Goal: Information Seeking & Learning: Learn about a topic

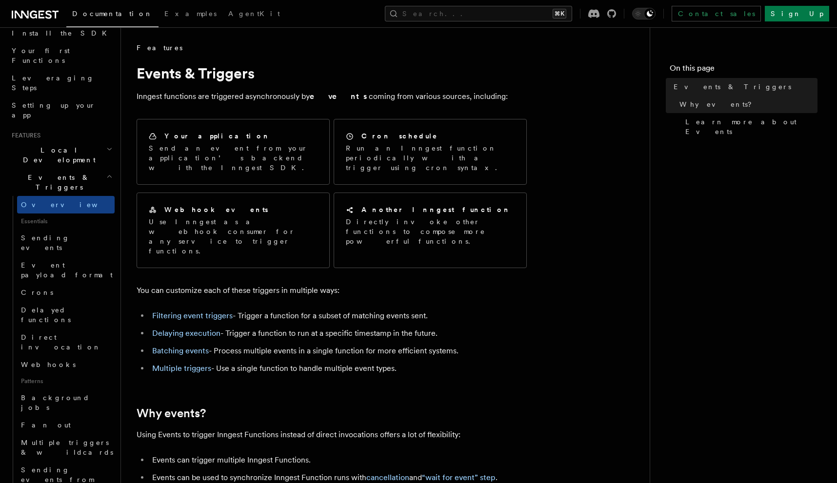
scroll to position [118, 0]
click at [71, 387] on link "Background jobs" at bounding box center [66, 400] width 98 height 27
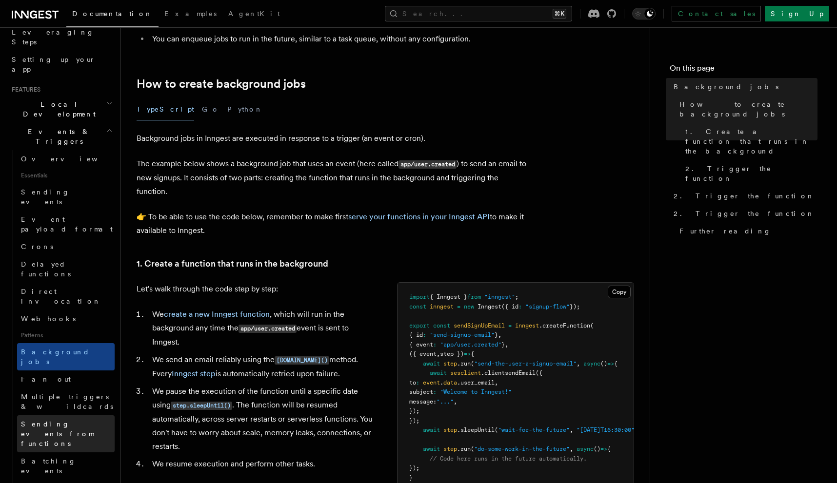
scroll to position [167, 0]
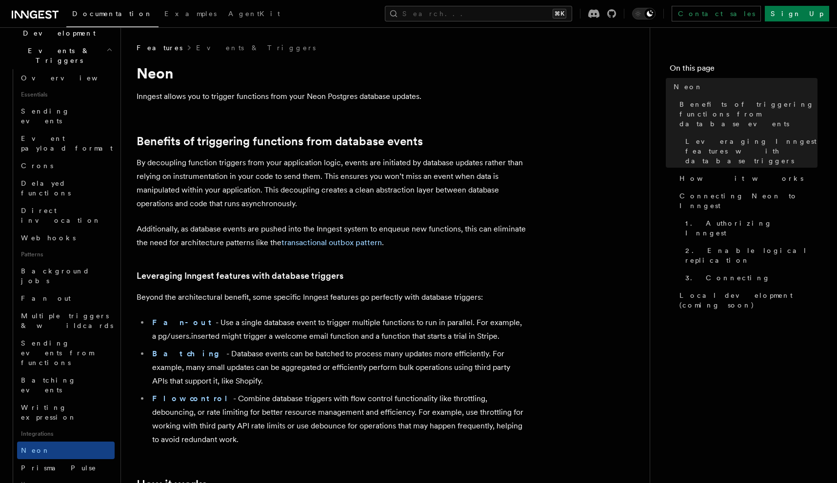
scroll to position [60, 0]
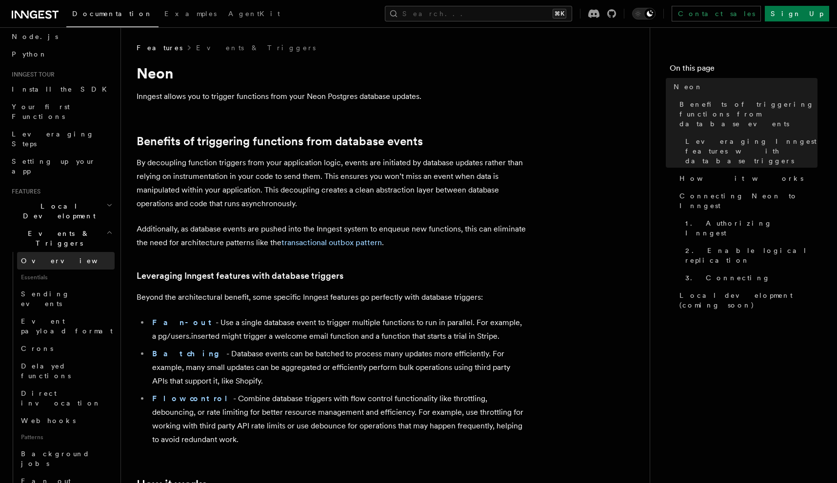
click at [54, 252] on link "Overview" at bounding box center [66, 261] width 98 height 18
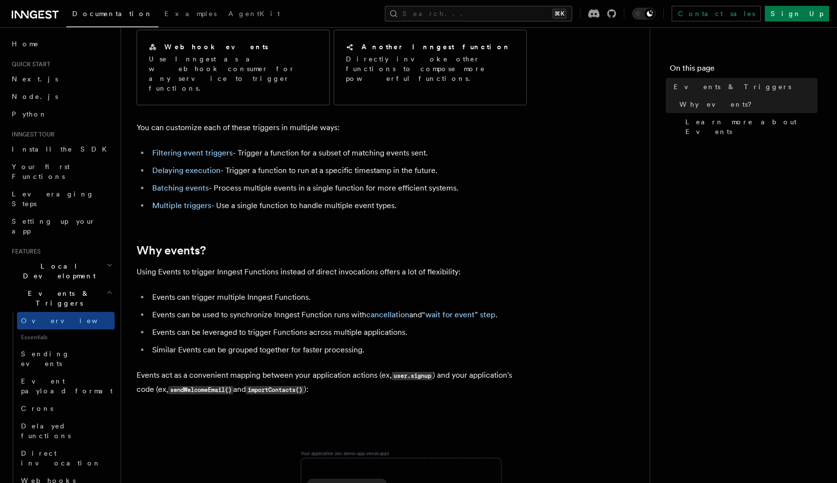
click at [584, 248] on article "Features Events & Triggers Inngest functions are triggered asynchronously by ev…" at bounding box center [385, 422] width 497 height 1085
click at [53, 190] on span "Leveraging Steps" at bounding box center [53, 199] width 82 height 18
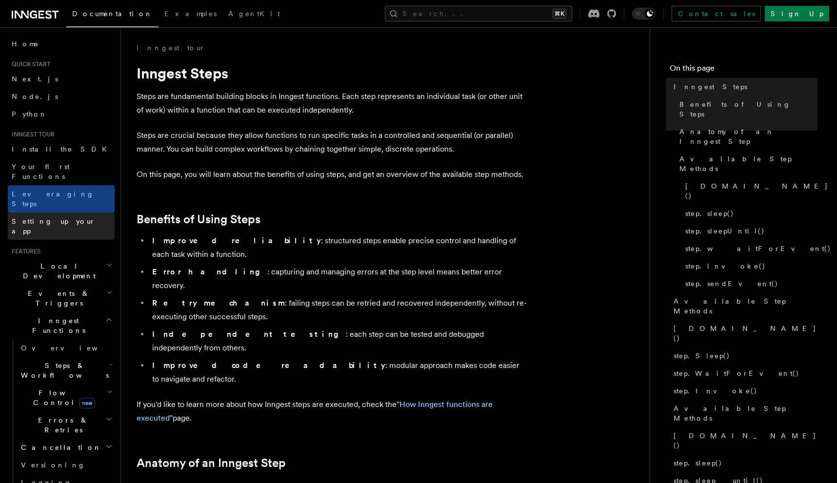
click at [54, 217] on span "Setting up your app" at bounding box center [54, 226] width 84 height 18
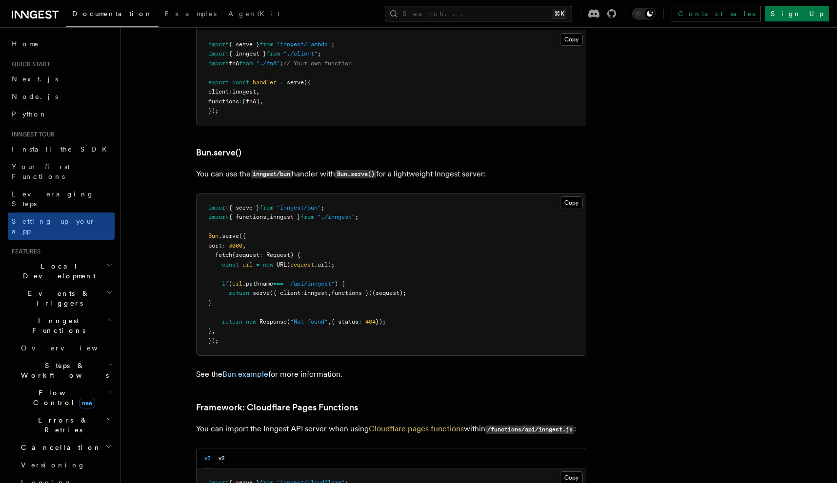
scroll to position [1318, 0]
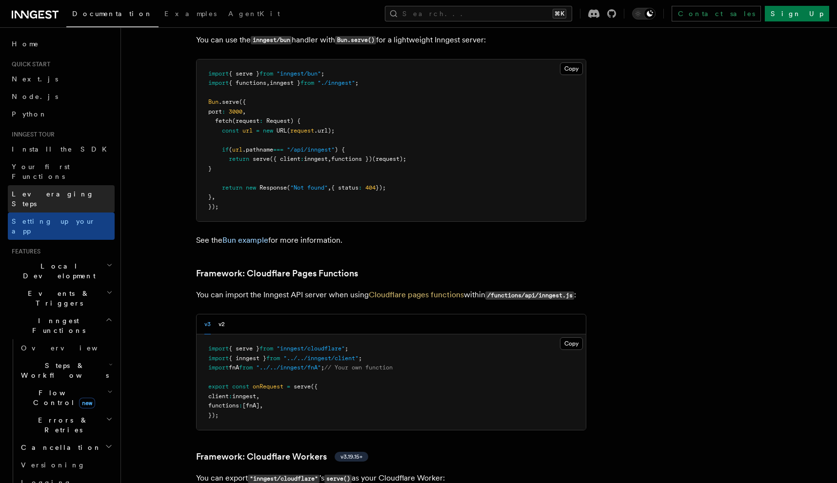
click at [48, 190] on span "Leveraging Steps" at bounding box center [53, 199] width 82 height 18
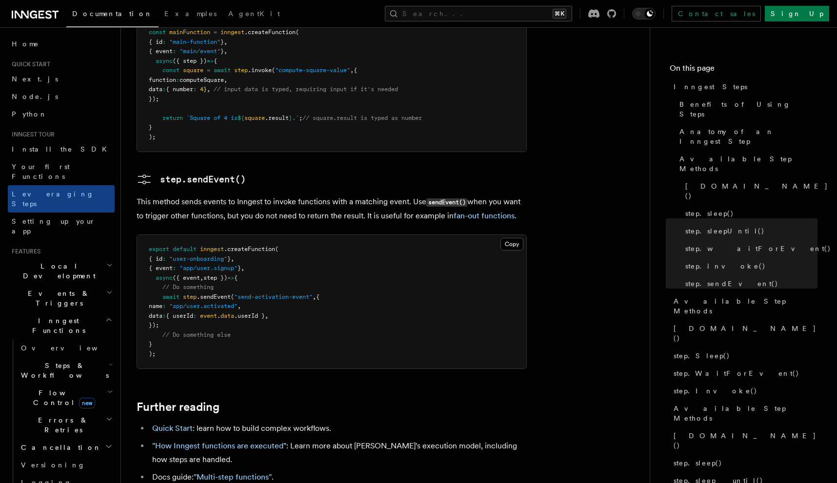
scroll to position [2092, 0]
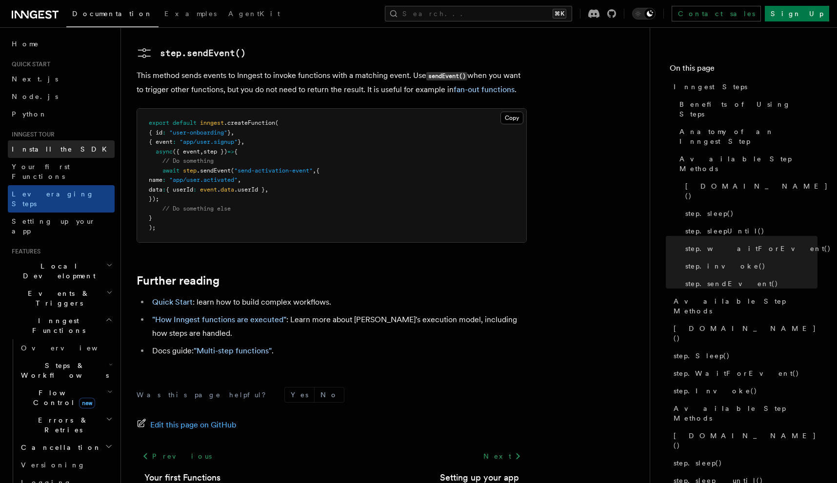
click at [38, 145] on span "Install the SDK" at bounding box center [62, 149] width 101 height 8
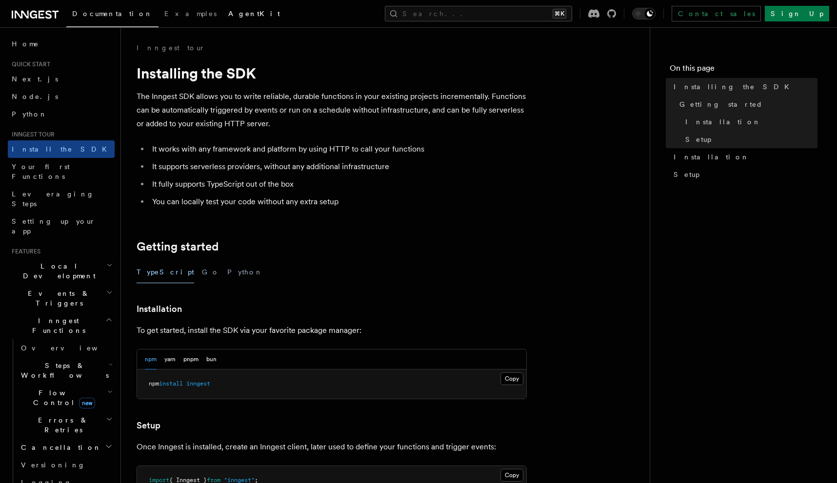
click at [228, 11] on span "AgentKit" at bounding box center [254, 14] width 52 height 8
